Goal: Information Seeking & Learning: Understand process/instructions

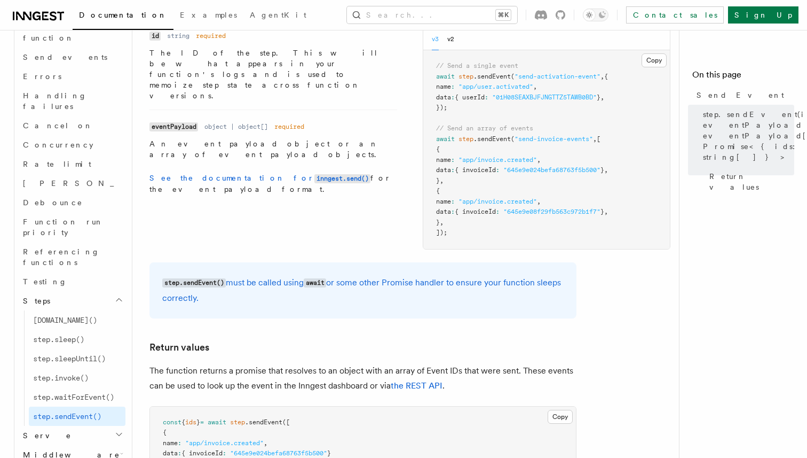
scroll to position [858, 0]
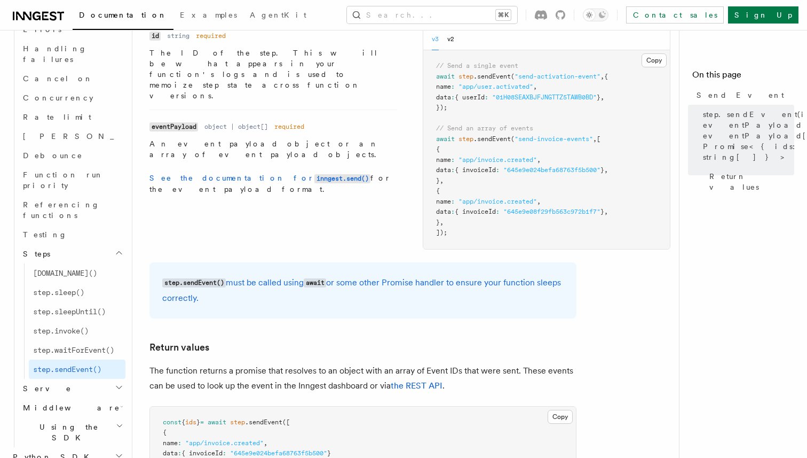
click at [68, 447] on h2 "Python SDK" at bounding box center [67, 456] width 117 height 19
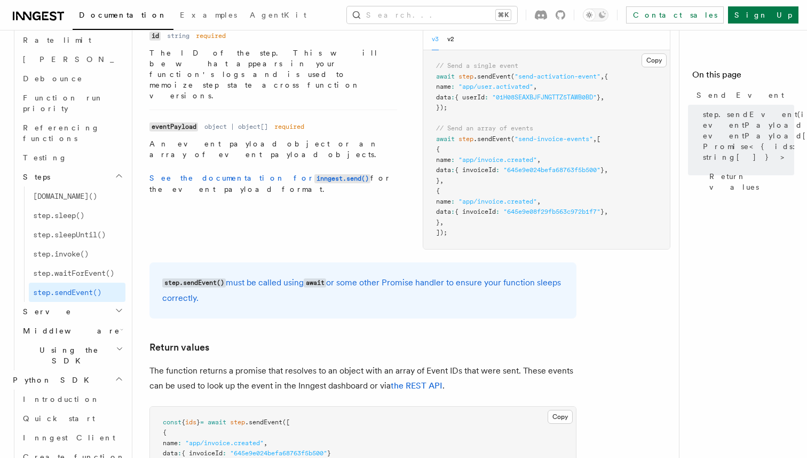
scroll to position [963, 0]
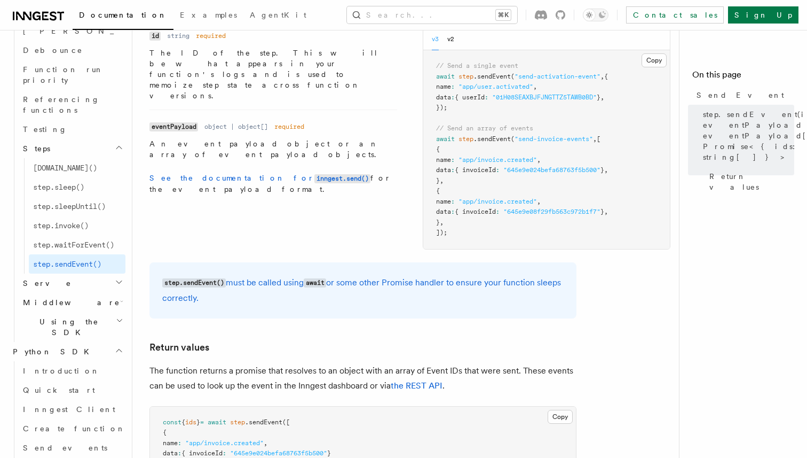
click at [68, 438] on link "Send events" at bounding box center [72, 447] width 107 height 19
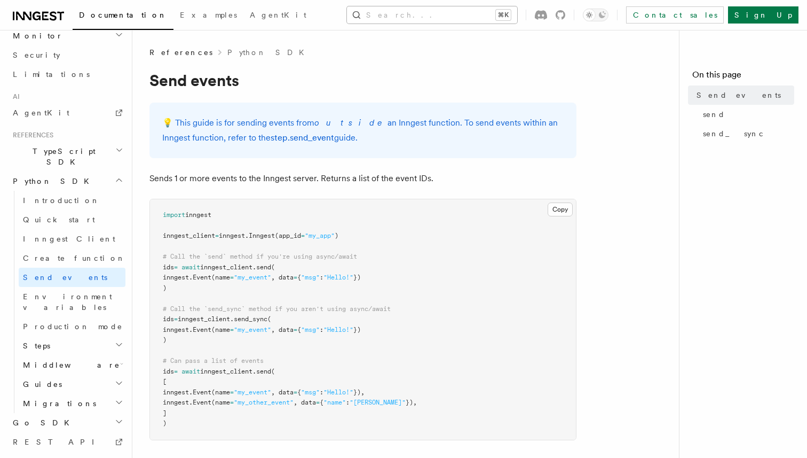
click at [441, 14] on button "Search... ⌘K" at bounding box center [432, 14] width 170 height 17
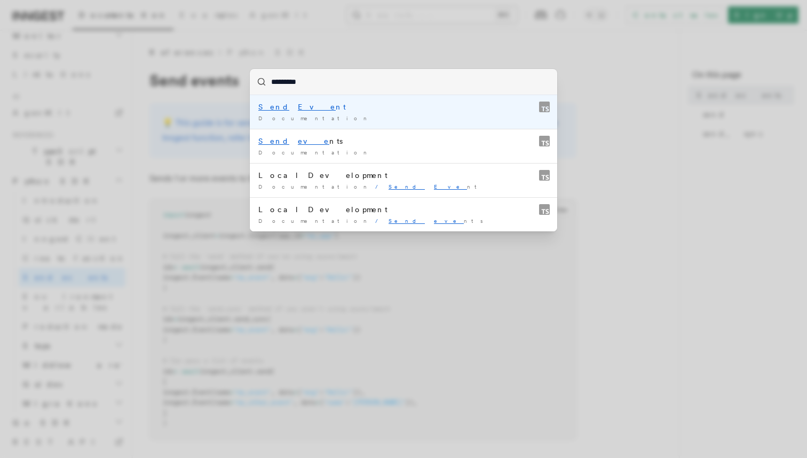
type input "**********"
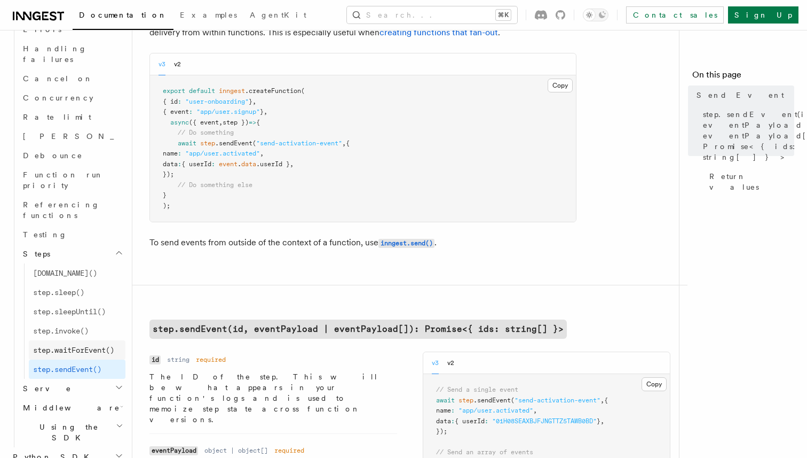
scroll to position [180, 0]
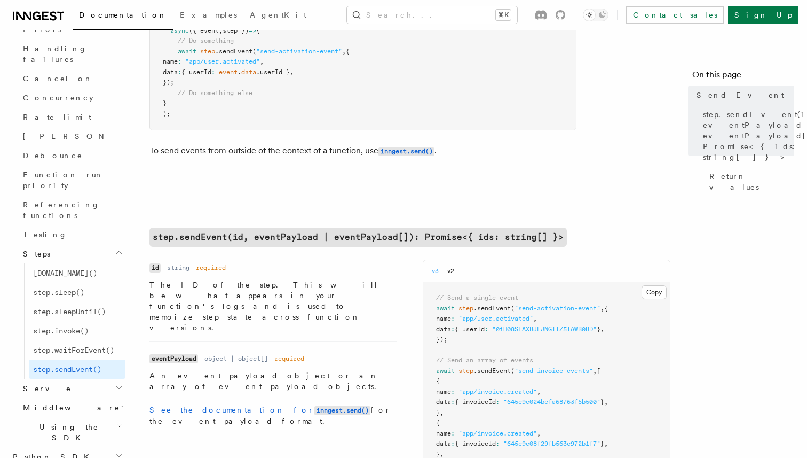
click at [97, 447] on h2 "Python SDK" at bounding box center [67, 456] width 117 height 19
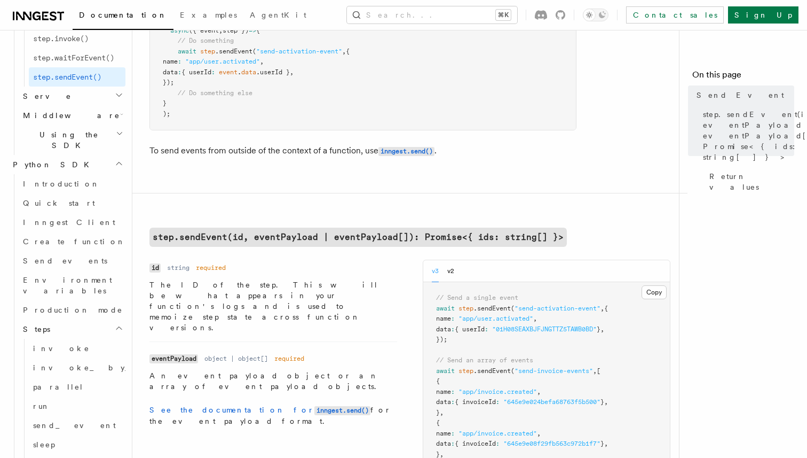
scroll to position [1154, 0]
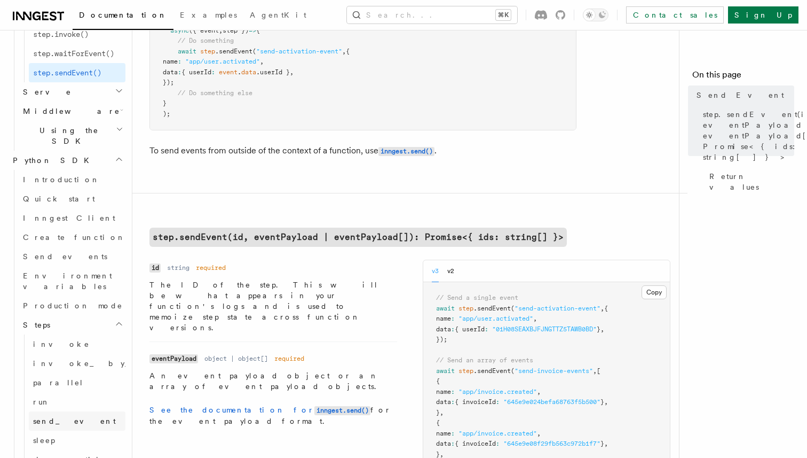
click at [67, 411] on link "send_event" at bounding box center [77, 420] width 97 height 19
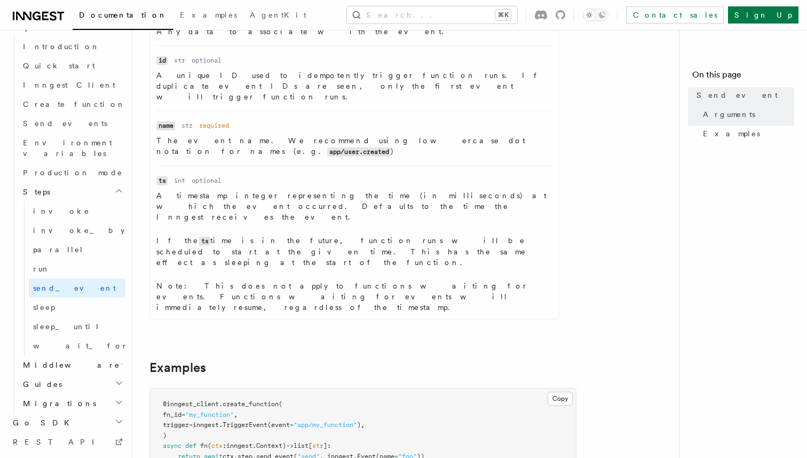
scroll to position [521, 0]
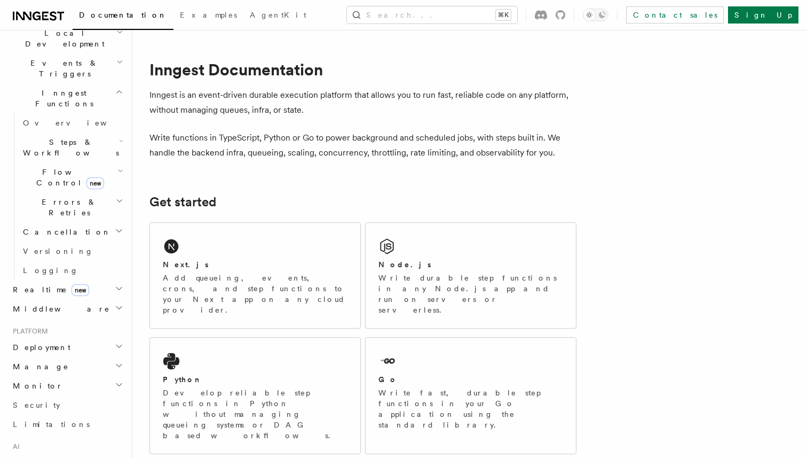
scroll to position [397, 0]
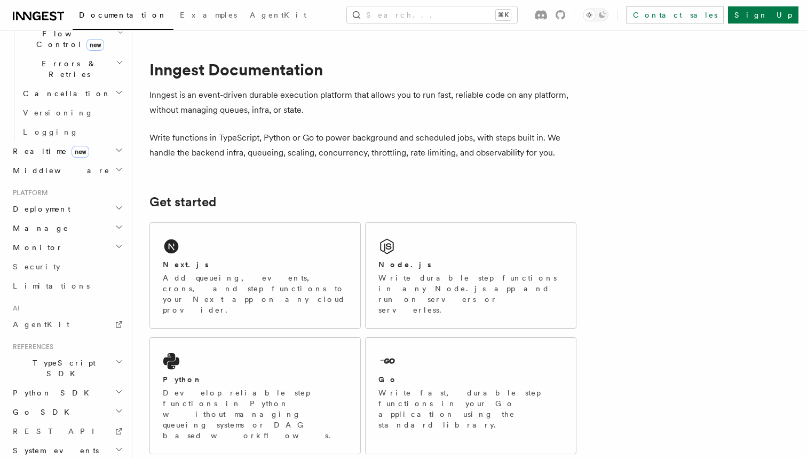
click at [77, 383] on h2 "Python SDK" at bounding box center [67, 392] width 117 height 19
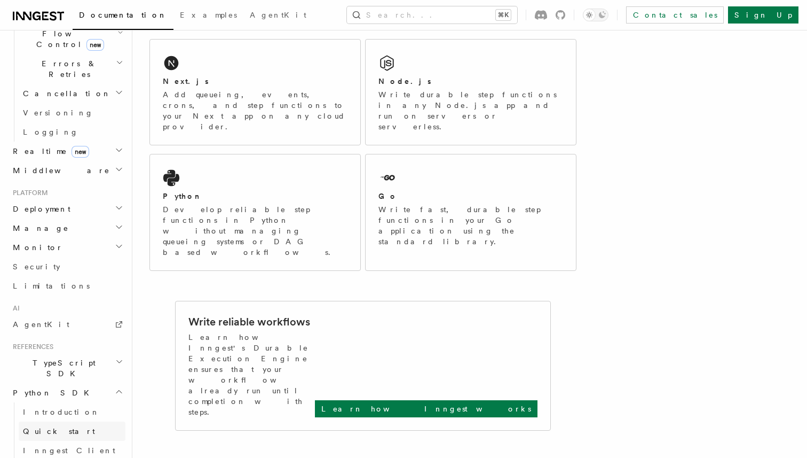
scroll to position [185, 0]
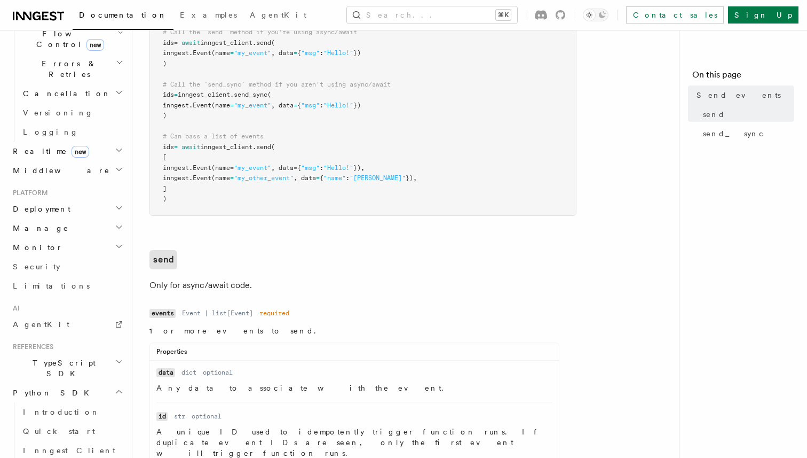
scroll to position [258, 0]
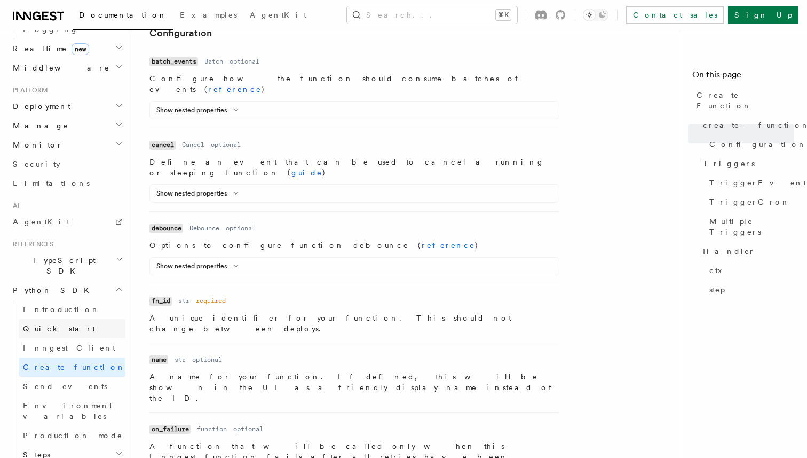
scroll to position [539, 0]
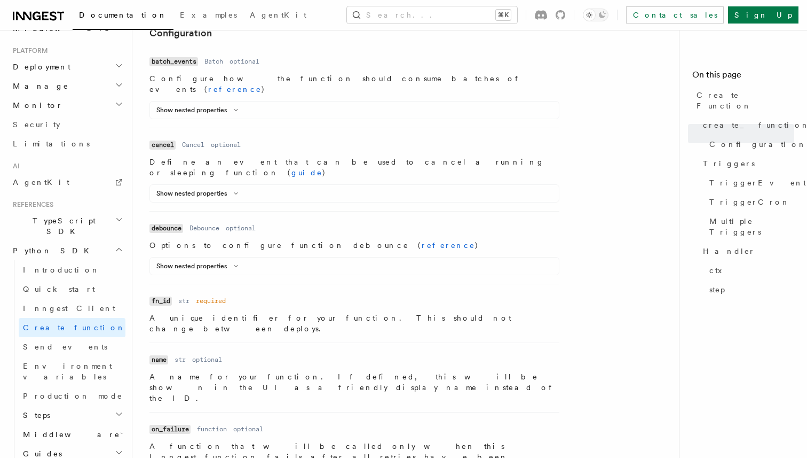
click at [43, 405] on h2 "Steps" at bounding box center [72, 414] width 107 height 19
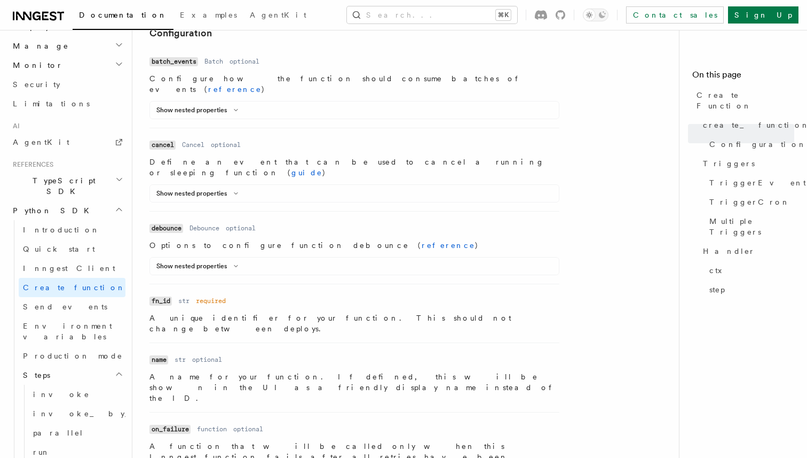
scroll to position [608, 0]
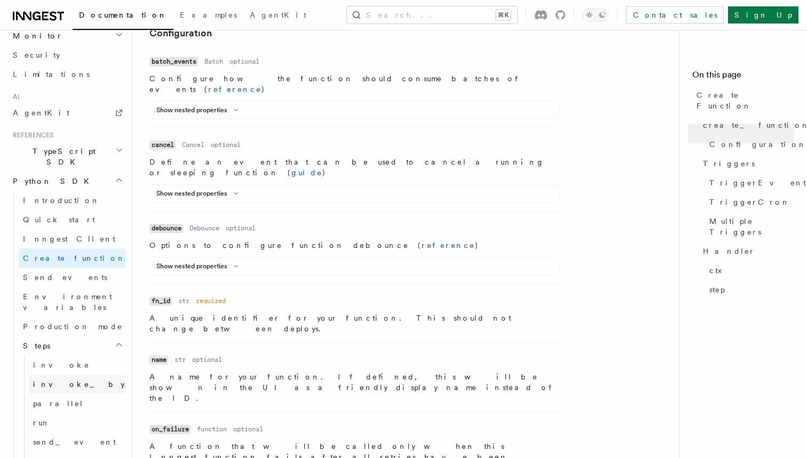
click at [42, 374] on link "invoke_by_id" at bounding box center [77, 383] width 97 height 19
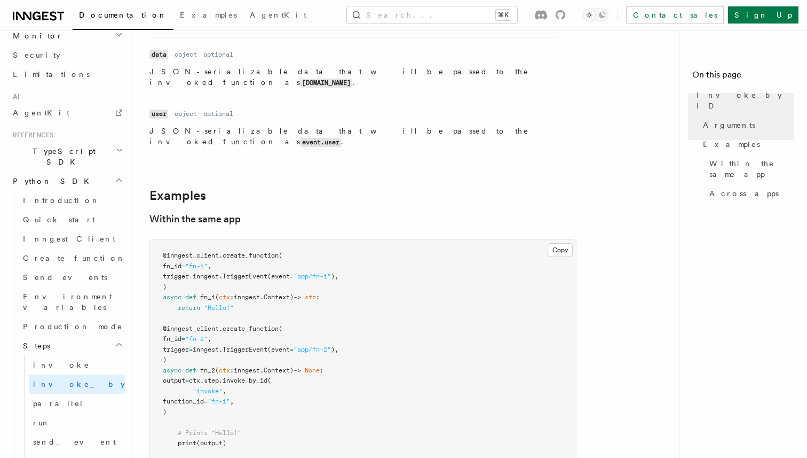
scroll to position [402, 0]
